Goal: Task Accomplishment & Management: Manage account settings

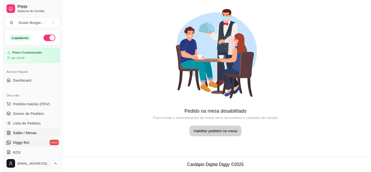
scroll to position [55, 0]
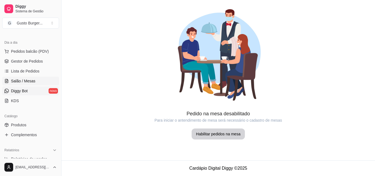
click at [27, 92] on span "Diggy Bot" at bounding box center [19, 90] width 17 height 5
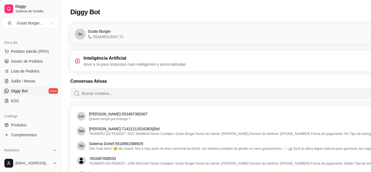
click at [138, 58] on h3 "Inteligência Artificial" at bounding box center [134, 58] width 103 height 7
click at [117, 64] on p "Ative a IA para respostas mais inteligentes e personalizadas" at bounding box center [134, 64] width 103 height 5
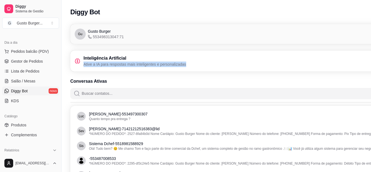
click at [117, 64] on p "Ative a IA para respostas mais inteligentes e personalizadas" at bounding box center [134, 64] width 103 height 5
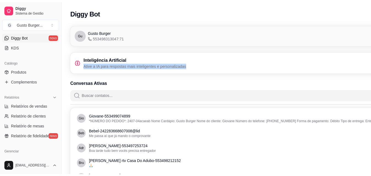
scroll to position [219, 0]
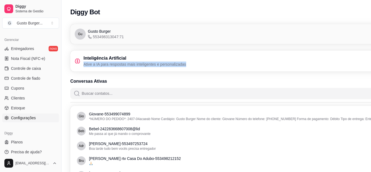
click at [25, 118] on span "Configurações" at bounding box center [23, 117] width 25 height 5
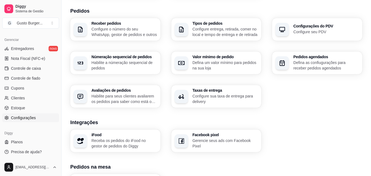
scroll to position [99, 0]
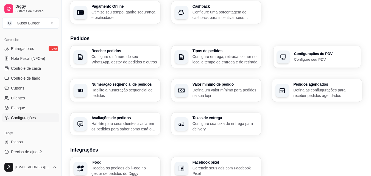
click at [297, 58] on p "Configure seu PDV" at bounding box center [325, 59] width 63 height 5
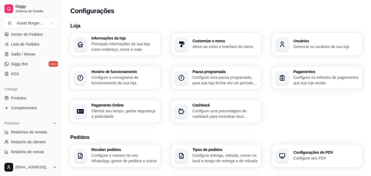
scroll to position [0, 0]
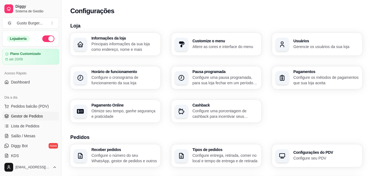
click at [29, 118] on span "Gestor de Pedidos" at bounding box center [27, 115] width 32 height 5
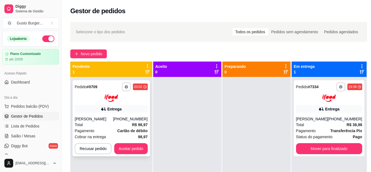
click at [130, 147] on button "Aceitar pedido" at bounding box center [131, 148] width 34 height 11
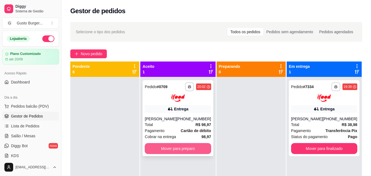
click at [188, 147] on button "Mover para preparo" at bounding box center [178, 148] width 66 height 11
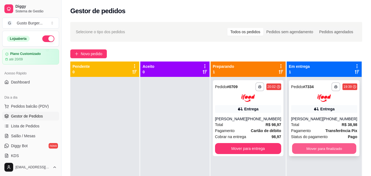
click at [324, 154] on button "Mover para finalizado" at bounding box center [324, 148] width 64 height 11
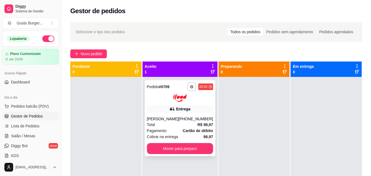
click at [160, 153] on button "Mover para preparo" at bounding box center [180, 148] width 66 height 11
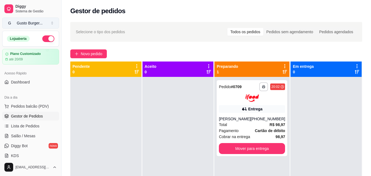
click at [30, 21] on div "Gusto Burger ..." at bounding box center [30, 22] width 26 height 5
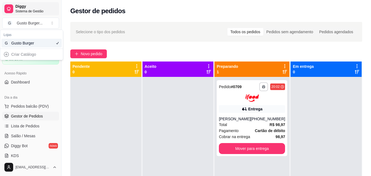
click at [42, 12] on span "Sistema de Gestão" at bounding box center [35, 11] width 41 height 4
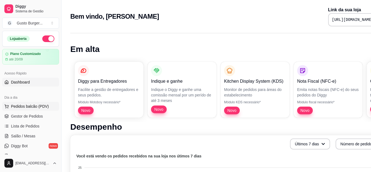
click at [43, 105] on span "Pedidos balcão (PDV)" at bounding box center [30, 106] width 38 height 5
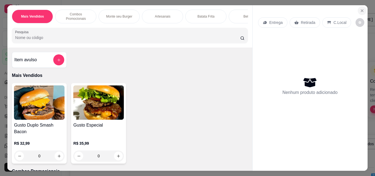
click at [358, 6] on button "Close" at bounding box center [362, 10] width 9 height 9
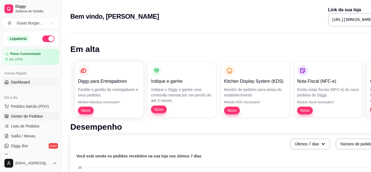
click at [42, 117] on link "Gestor de Pedidos" at bounding box center [30, 116] width 57 height 9
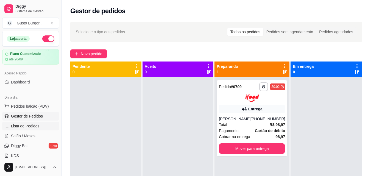
click at [32, 125] on span "Lista de Pedidos" at bounding box center [25, 125] width 29 height 5
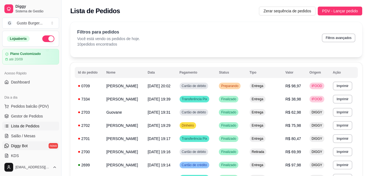
click at [26, 146] on span "Diggy Bot" at bounding box center [19, 145] width 17 height 5
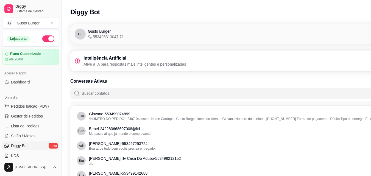
click at [26, 146] on span "Diggy Bot" at bounding box center [19, 145] width 17 height 5
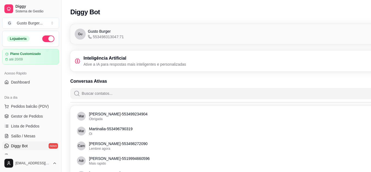
click at [96, 67] on p "Ative a IA para respostas mais inteligentes e personalizadas" at bounding box center [134, 64] width 103 height 5
click at [97, 63] on p "Ative a IA para respostas mais inteligentes e personalizadas" at bounding box center [134, 64] width 103 height 5
click at [98, 60] on h3 "Inteligência Artificial" at bounding box center [134, 58] width 103 height 7
click at [99, 59] on h3 "Inteligência Artificial" at bounding box center [134, 58] width 103 height 7
click at [112, 62] on p "Ative a IA para respostas mais inteligentes e personalizadas" at bounding box center [134, 64] width 103 height 5
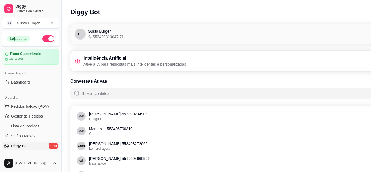
drag, startPoint x: 112, startPoint y: 62, endPoint x: 102, endPoint y: 62, distance: 10.5
click at [104, 63] on p "Ative a IA para respostas mais inteligentes e personalizadas" at bounding box center [134, 64] width 103 height 5
click at [82, 60] on div "Inteligência Artificial Ative a IA para respostas mais inteligentes e personali…" at bounding box center [130, 61] width 111 height 12
click at [236, 65] on div "Inteligência Artificial Ative a IA para respostas mais inteligentes e personali…" at bounding box center [247, 61] width 345 height 12
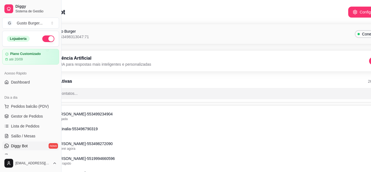
scroll to position [0, 62]
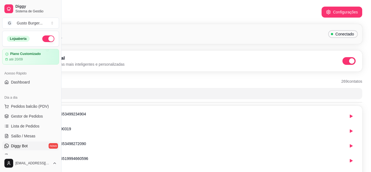
click at [351, 63] on span at bounding box center [351, 60] width 5 height 5
click at [346, 63] on input "checkbox" at bounding box center [344, 64] width 4 height 4
click at [32, 116] on span "Gestor de Pedidos" at bounding box center [27, 115] width 32 height 5
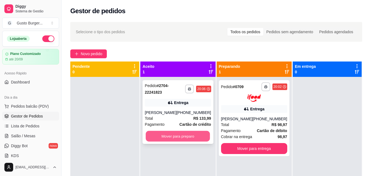
click at [175, 140] on button "Mover para preparo" at bounding box center [178, 136] width 64 height 11
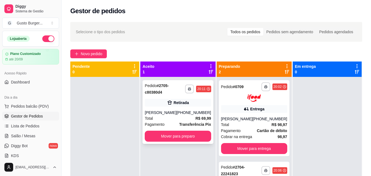
click at [159, 143] on div "**********" at bounding box center [178, 112] width 71 height 64
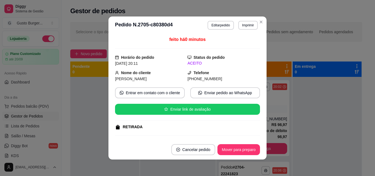
click at [228, 156] on footer "Cancelar pedido Mover para preparo" at bounding box center [187, 150] width 158 height 20
click at [228, 154] on button "Mover para preparo" at bounding box center [238, 149] width 43 height 11
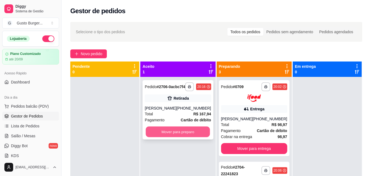
click at [179, 137] on button "Mover para preparo" at bounding box center [178, 132] width 64 height 11
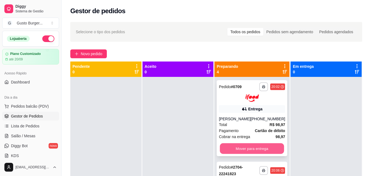
click at [231, 149] on button "Mover para entrega" at bounding box center [252, 148] width 64 height 11
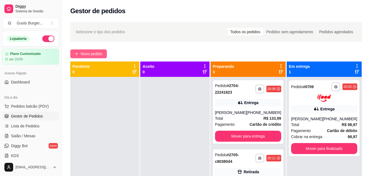
click at [85, 54] on span "Novo pedido" at bounding box center [92, 54] width 22 height 6
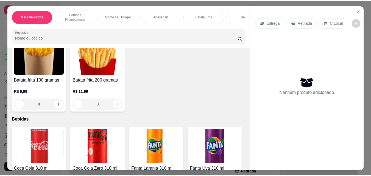
scroll to position [714, 0]
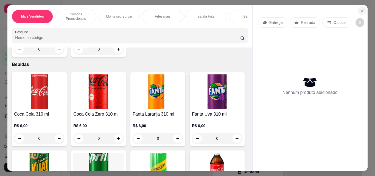
click at [361, 10] on icon "Close" at bounding box center [362, 11] width 2 height 2
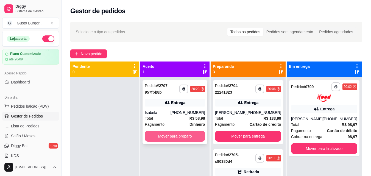
click at [156, 139] on button "Mover para preparo" at bounding box center [175, 136] width 60 height 11
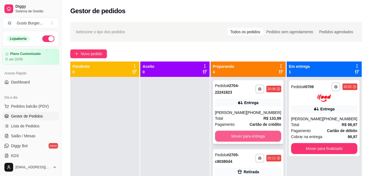
click at [234, 142] on button "Mover para entrega" at bounding box center [248, 136] width 66 height 11
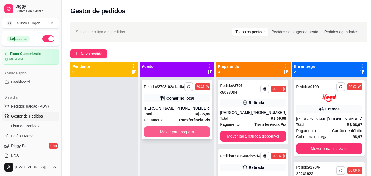
click at [162, 137] on button "Mover para preparo" at bounding box center [177, 131] width 66 height 11
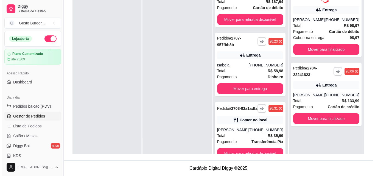
scroll to position [106, 0]
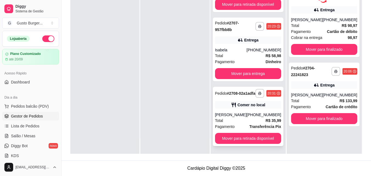
click at [236, 116] on div "[PERSON_NAME]" at bounding box center [231, 114] width 32 height 5
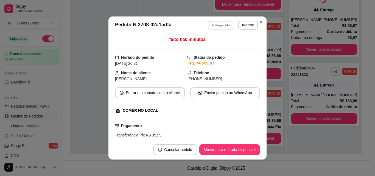
click at [218, 27] on button "Editar pedido" at bounding box center [221, 25] width 26 height 9
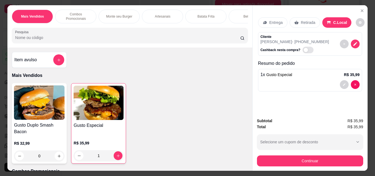
scroll to position [27, 0]
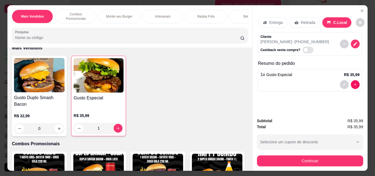
click at [114, 129] on div "1" at bounding box center [99, 128] width 50 height 11
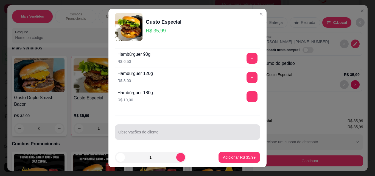
scroll to position [9, 0]
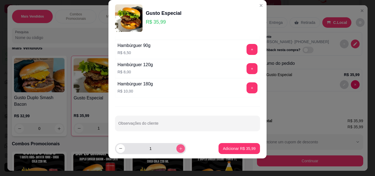
click at [176, 148] on button "increase-product-quantity" at bounding box center [180, 148] width 9 height 9
type input "2"
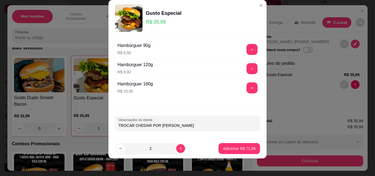
drag, startPoint x: 155, startPoint y: 126, endPoint x: 169, endPoint y: 129, distance: 14.3
click at [155, 125] on input "TROCAR CHEDAR POR [PERSON_NAME]" at bounding box center [187, 125] width 138 height 5
type input "TROCAR CHEDAR POR [PERSON_NAME]"
click at [224, 149] on p "Adicionar R$ 71,98" at bounding box center [240, 148] width 32 height 5
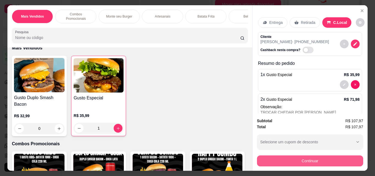
click at [272, 161] on button "Continuar" at bounding box center [310, 160] width 106 height 11
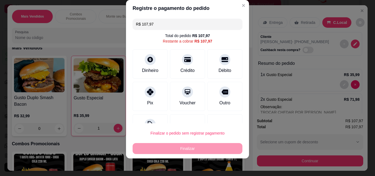
click at [213, 147] on div "Finalizar" at bounding box center [188, 148] width 110 height 11
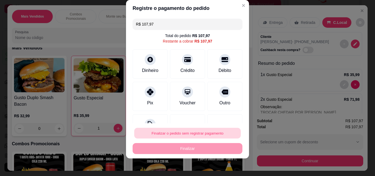
click at [211, 135] on button "Finalizar o pedido sem registrar pagamento" at bounding box center [187, 133] width 107 height 11
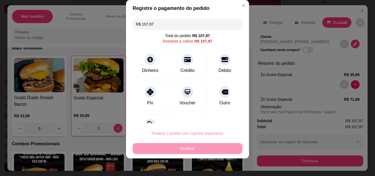
click at [215, 119] on button "Confirmar" at bounding box center [218, 117] width 19 height 8
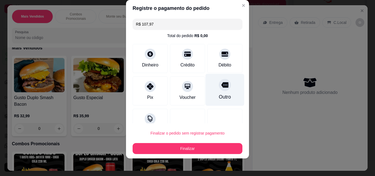
type input "0"
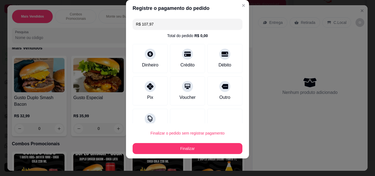
type input "R$ 0,00"
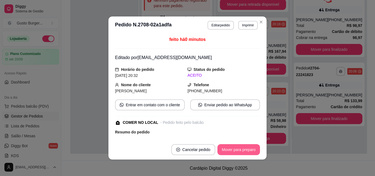
click at [233, 150] on button "Mover para preparo" at bounding box center [238, 149] width 43 height 11
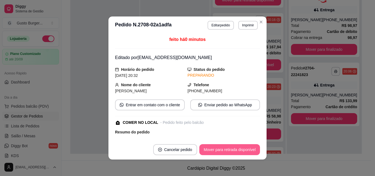
scroll to position [106, 0]
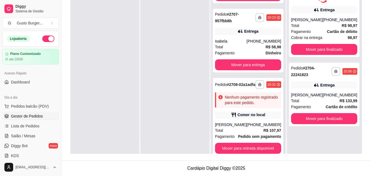
click at [256, 117] on div "**********" at bounding box center [248, 117] width 71 height 78
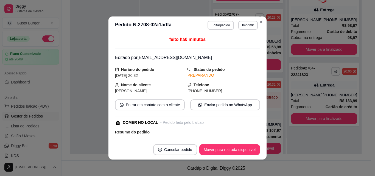
scroll to position [84, 0]
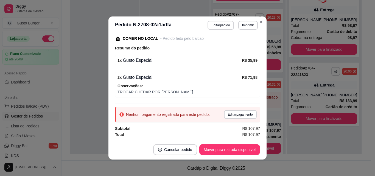
click at [204, 88] on span "Observações:" at bounding box center [188, 86] width 140 height 6
click at [218, 26] on button "Editar pedido" at bounding box center [221, 25] width 26 height 9
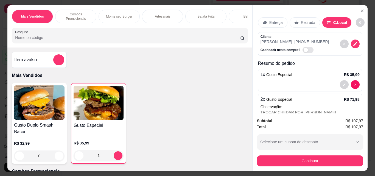
scroll to position [23, 0]
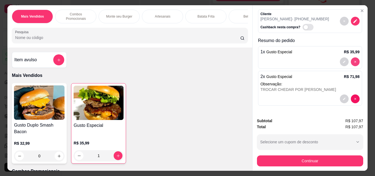
type input "0"
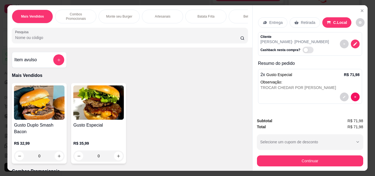
scroll to position [0, 0]
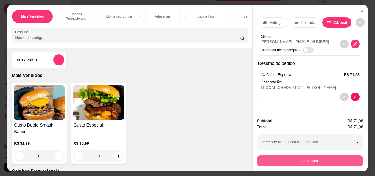
click at [316, 159] on button "Continuar" at bounding box center [310, 160] width 106 height 11
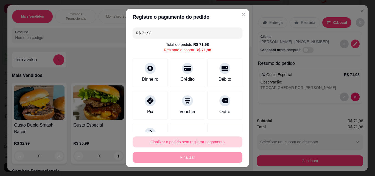
click at [180, 145] on button "Finalizar o pedido sem registrar pagamento" at bounding box center [188, 141] width 110 height 11
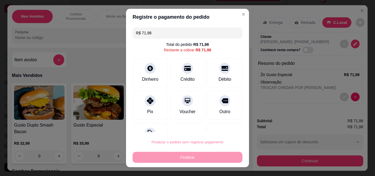
click at [214, 128] on button "Confirmar" at bounding box center [219, 126] width 20 height 9
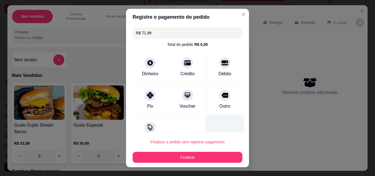
type input "R$ 0,00"
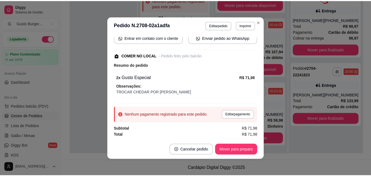
scroll to position [67, 0]
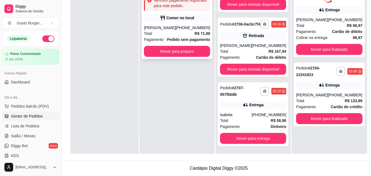
click at [194, 57] on button "Mover para preparo" at bounding box center [177, 51] width 66 height 11
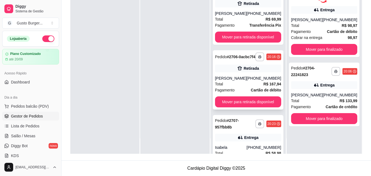
scroll to position [0, 0]
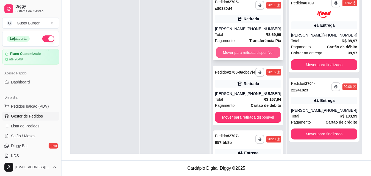
click at [239, 52] on button "Mover para retirada disponível" at bounding box center [248, 52] width 64 height 11
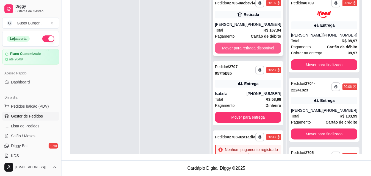
click at [238, 52] on button "Mover para retirada disponível" at bounding box center [248, 48] width 66 height 11
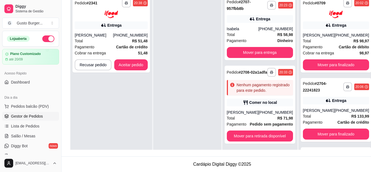
click at [128, 73] on div "**********" at bounding box center [111, 79] width 82 height 172
click at [130, 65] on button "Aceitar pedido" at bounding box center [131, 64] width 32 height 11
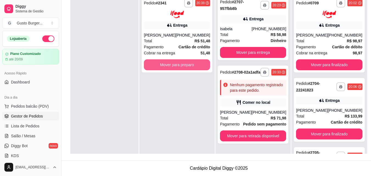
click at [162, 66] on button "Mover para preparo" at bounding box center [177, 64] width 66 height 11
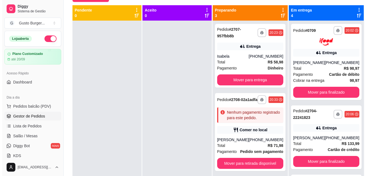
scroll to position [1, 0]
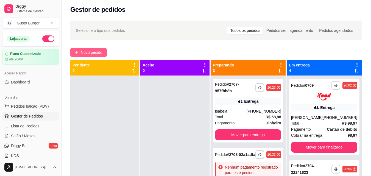
click at [81, 51] on span "Novo pedido" at bounding box center [92, 52] width 22 height 6
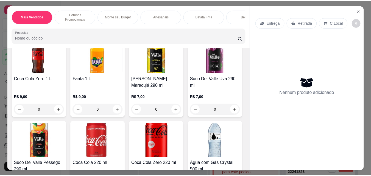
scroll to position [796, 0]
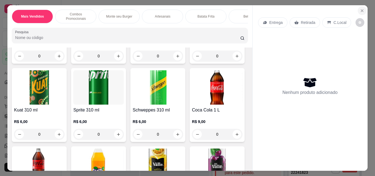
click at [361, 9] on icon "Close" at bounding box center [362, 11] width 4 height 4
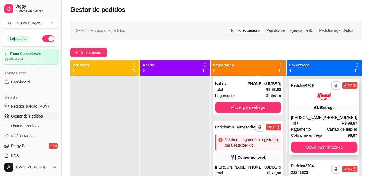
scroll to position [27, 0]
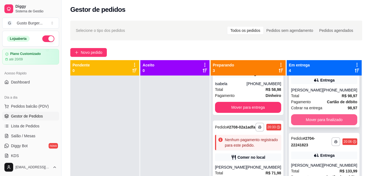
click at [317, 123] on button "Mover para finalizado" at bounding box center [324, 119] width 66 height 11
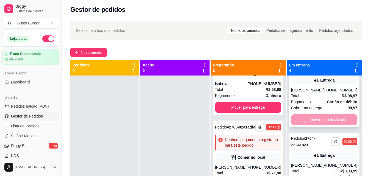
scroll to position [0, 0]
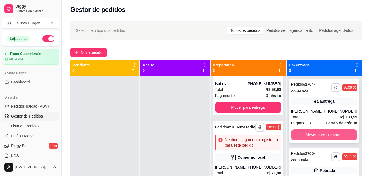
click at [322, 140] on button "Mover para finalizado" at bounding box center [324, 134] width 66 height 11
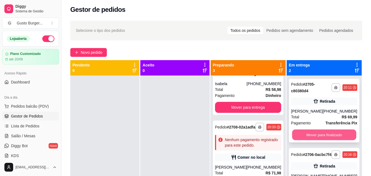
click at [324, 136] on button "Mover para finalizado" at bounding box center [324, 135] width 64 height 11
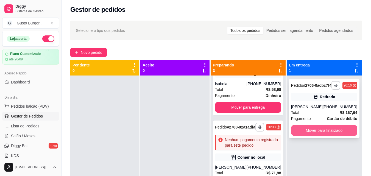
click at [323, 135] on button "Mover para finalizado" at bounding box center [324, 130] width 66 height 11
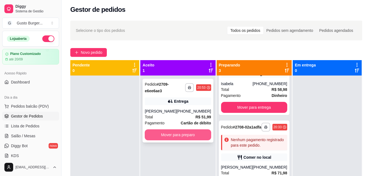
click at [176, 136] on button "Mover para preparo" at bounding box center [178, 134] width 66 height 11
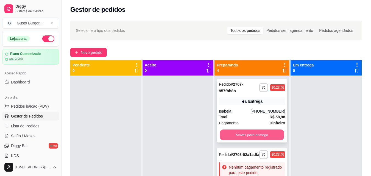
click at [244, 133] on button "Mover para entrega" at bounding box center [252, 135] width 64 height 11
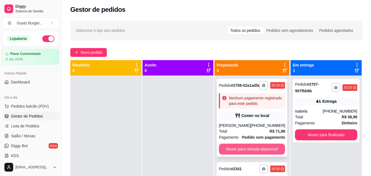
click at [245, 150] on button "Mover para retirada disponível" at bounding box center [252, 149] width 66 height 11
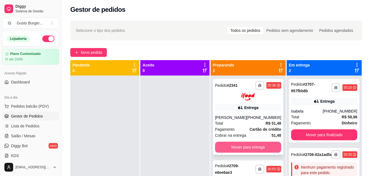
click at [244, 145] on button "Mover para entrega" at bounding box center [248, 147] width 66 height 11
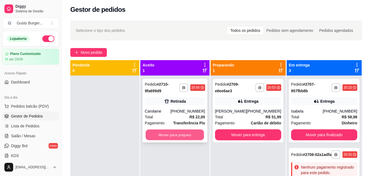
click at [168, 139] on button "Mover para preparo" at bounding box center [175, 135] width 58 height 11
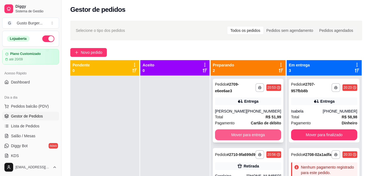
click at [249, 131] on button "Mover para entrega" at bounding box center [248, 134] width 66 height 11
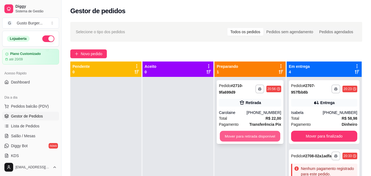
click at [257, 138] on button "Mover para retirada disponível" at bounding box center [250, 136] width 60 height 11
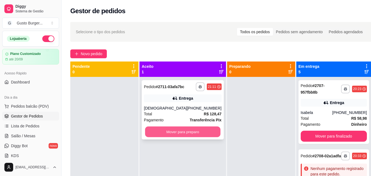
click at [170, 136] on button "Mover para preparo" at bounding box center [182, 132] width 75 height 11
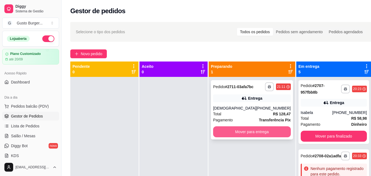
click at [220, 135] on button "Mover para entrega" at bounding box center [252, 131] width 78 height 11
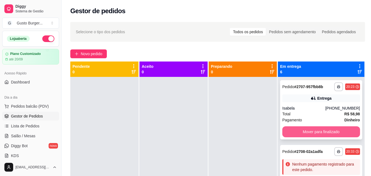
click at [302, 137] on button "Mover para finalizado" at bounding box center [321, 131] width 78 height 11
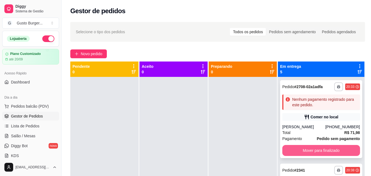
click at [307, 156] on button "Mover para finalizado" at bounding box center [321, 150] width 78 height 11
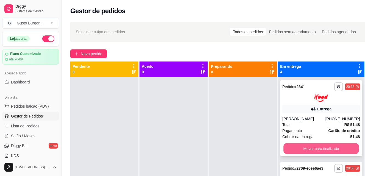
click at [314, 153] on button "Mover para finalizado" at bounding box center [320, 148] width 75 height 11
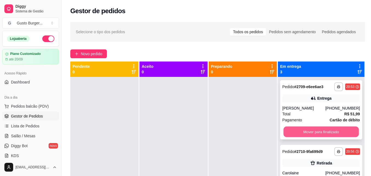
click at [327, 136] on button "Mover para finalizado" at bounding box center [320, 132] width 75 height 11
click at [325, 137] on button "Mover para finalizado" at bounding box center [321, 131] width 78 height 11
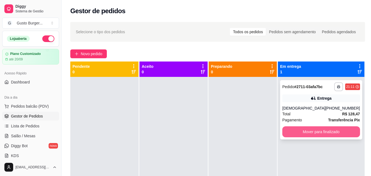
click at [325, 137] on button "Mover para finalizado" at bounding box center [321, 131] width 78 height 11
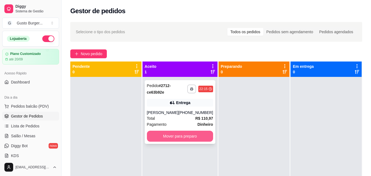
click at [181, 137] on button "Mover para preparo" at bounding box center [180, 136] width 66 height 11
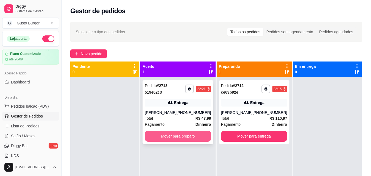
click at [172, 141] on button "Mover para preparo" at bounding box center [178, 136] width 66 height 11
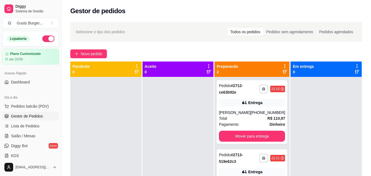
click at [43, 39] on button "button" at bounding box center [48, 38] width 12 height 7
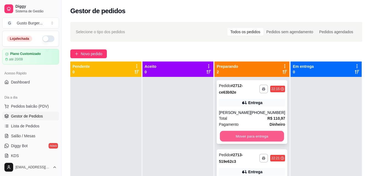
click at [272, 133] on button "Mover para entrega" at bounding box center [252, 136] width 64 height 11
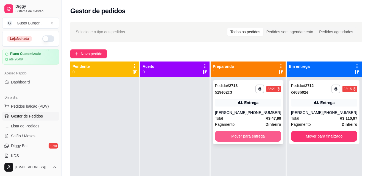
click at [267, 134] on button "Mover para entrega" at bounding box center [248, 136] width 66 height 11
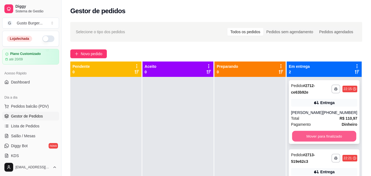
click at [317, 135] on button "Mover para finalizado" at bounding box center [324, 136] width 64 height 11
click at [317, 135] on div "Mover para finalizado" at bounding box center [324, 136] width 66 height 11
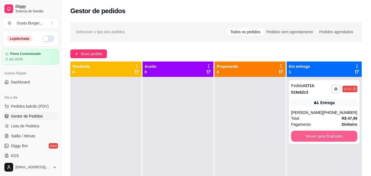
click at [317, 135] on button "Mover para finalizado" at bounding box center [324, 136] width 66 height 11
click at [186, 115] on div at bounding box center [178, 165] width 71 height 176
